Goal: Task Accomplishment & Management: Manage account settings

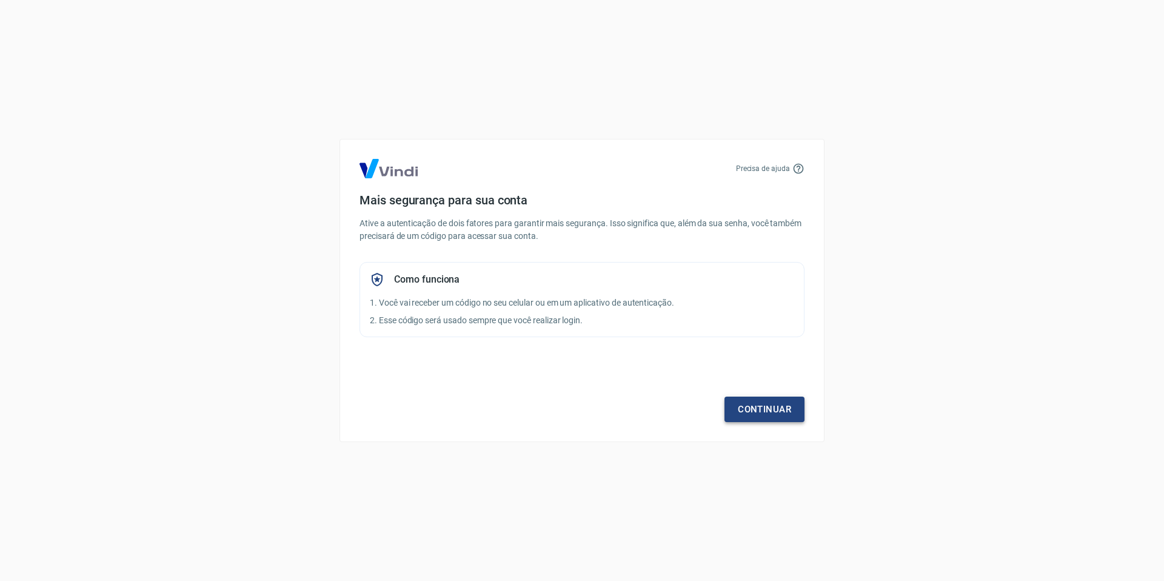
click at [744, 402] on link "Continuar" at bounding box center [764, 408] width 80 height 25
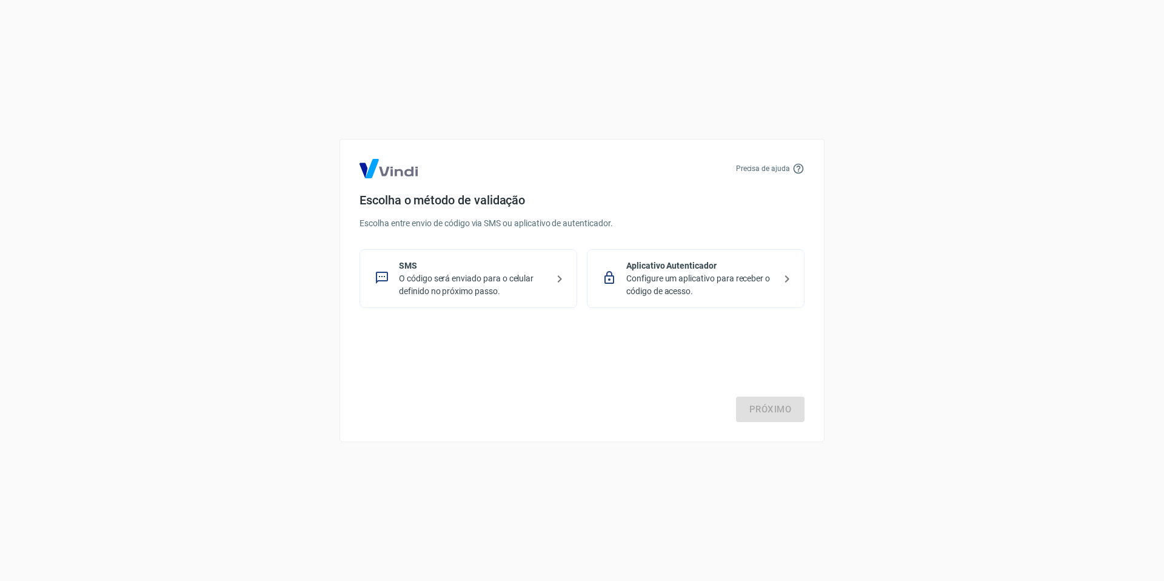
click at [539, 278] on p "O código será enviado para o celular definido no próximo passo." at bounding box center [473, 284] width 148 height 25
click at [766, 405] on link "Próximo" at bounding box center [770, 408] width 68 height 25
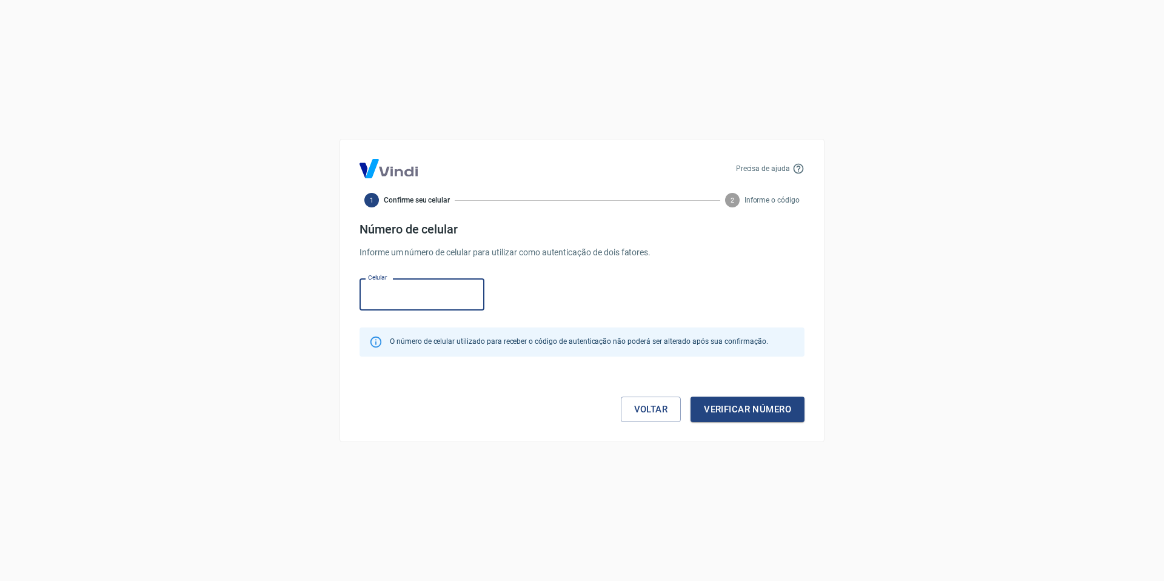
click at [399, 303] on input "Celular" at bounding box center [421, 294] width 125 height 32
type input "[PHONE_NUMBER]"
click at [742, 408] on button "Verificar número" at bounding box center [747, 408] width 114 height 25
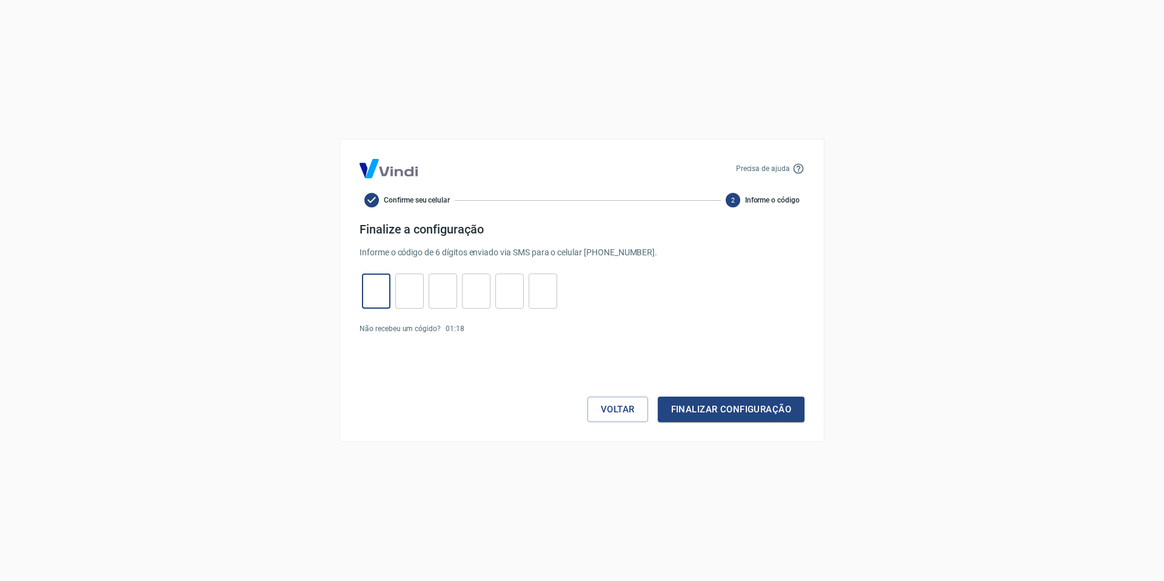
click at [380, 300] on input "tel" at bounding box center [376, 291] width 28 height 26
type input "5"
type input "7"
type input "0"
type input "2"
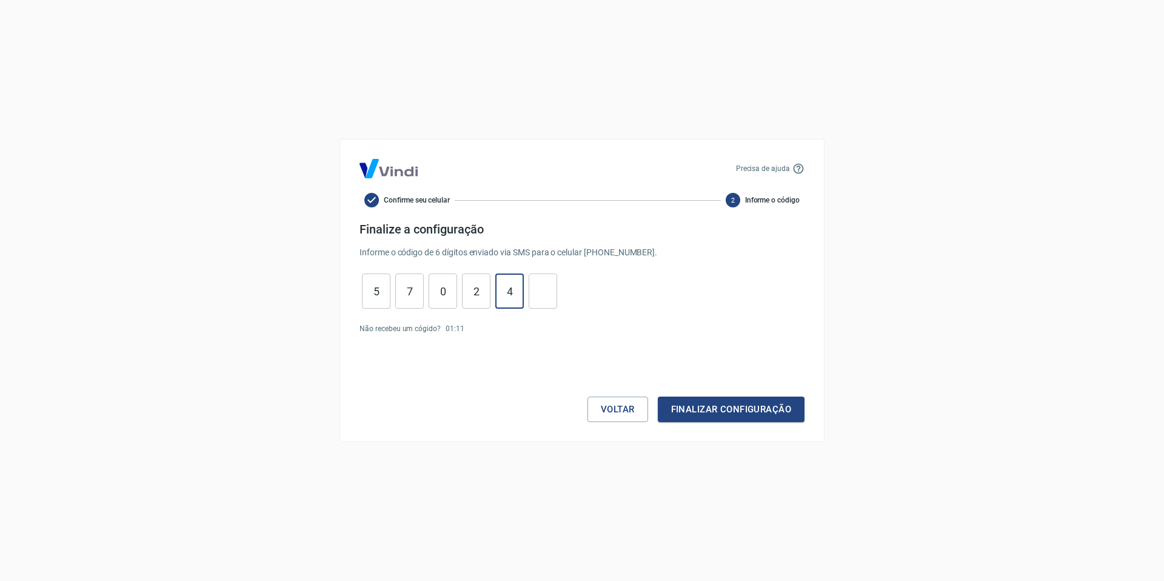
type input "4"
type input "3"
click at [756, 415] on button "Finalizar configuração" at bounding box center [731, 408] width 147 height 25
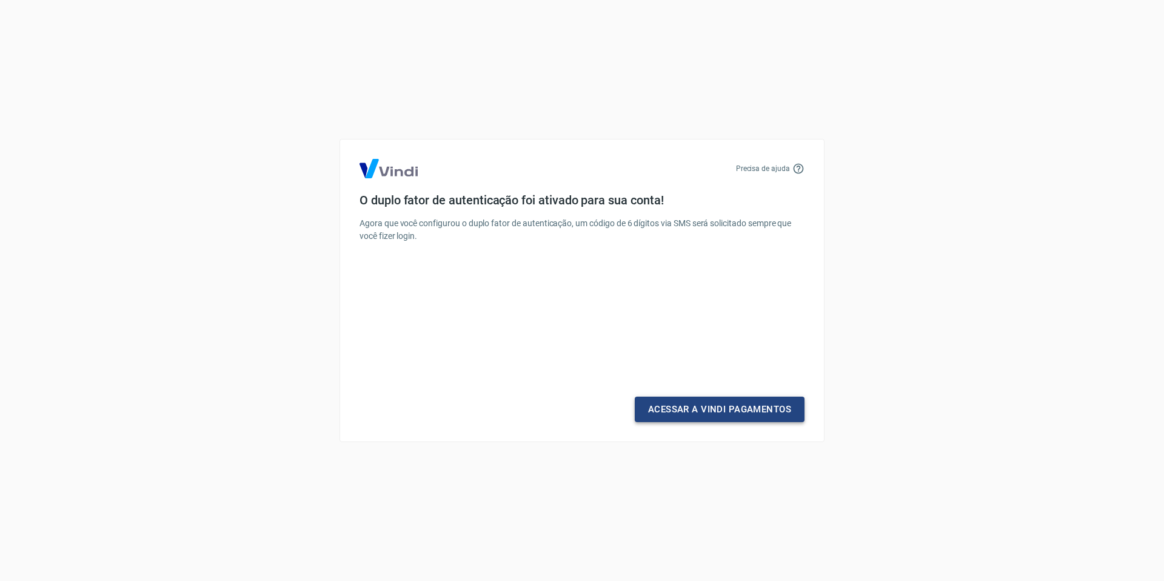
click at [713, 408] on link "Acessar a Vindi Pagamentos" at bounding box center [720, 408] width 170 height 25
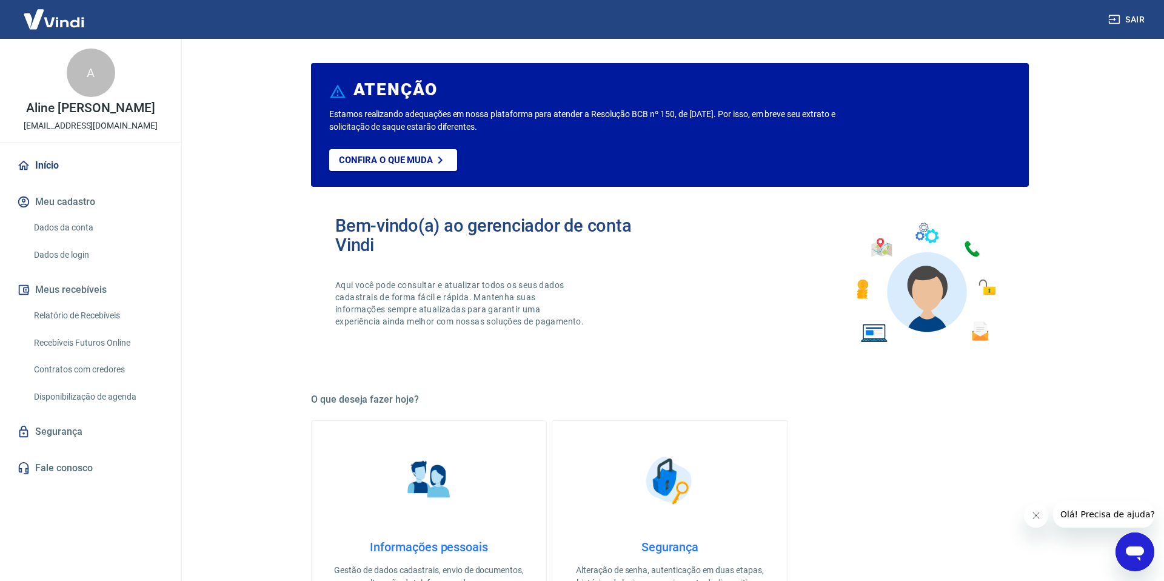
scroll to position [5, 0]
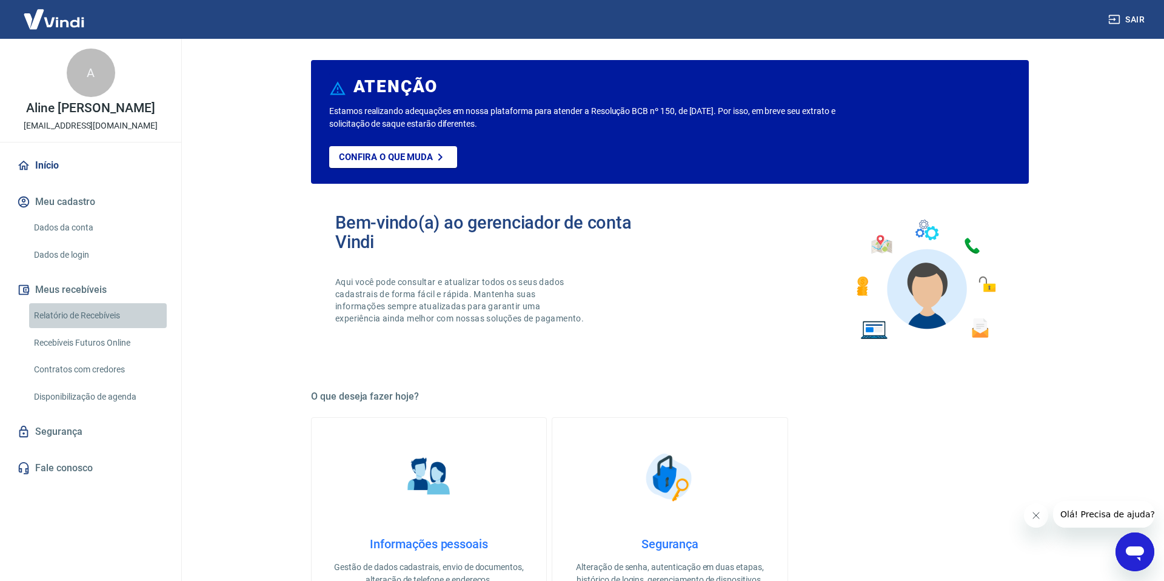
click at [80, 312] on link "Relatório de Recebíveis" at bounding box center [98, 315] width 138 height 25
